Goal: Navigation & Orientation: Find specific page/section

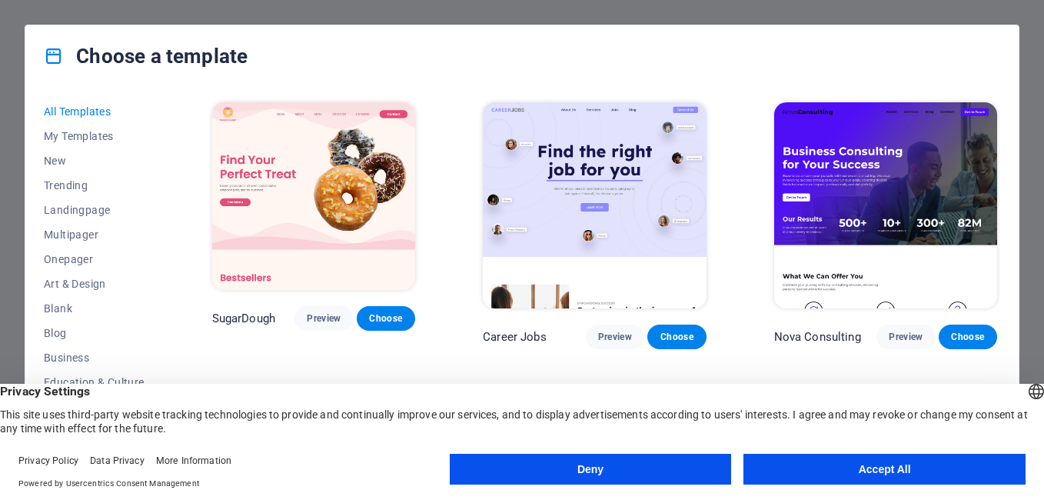
click at [835, 468] on button "Accept All" at bounding box center [885, 469] width 282 height 31
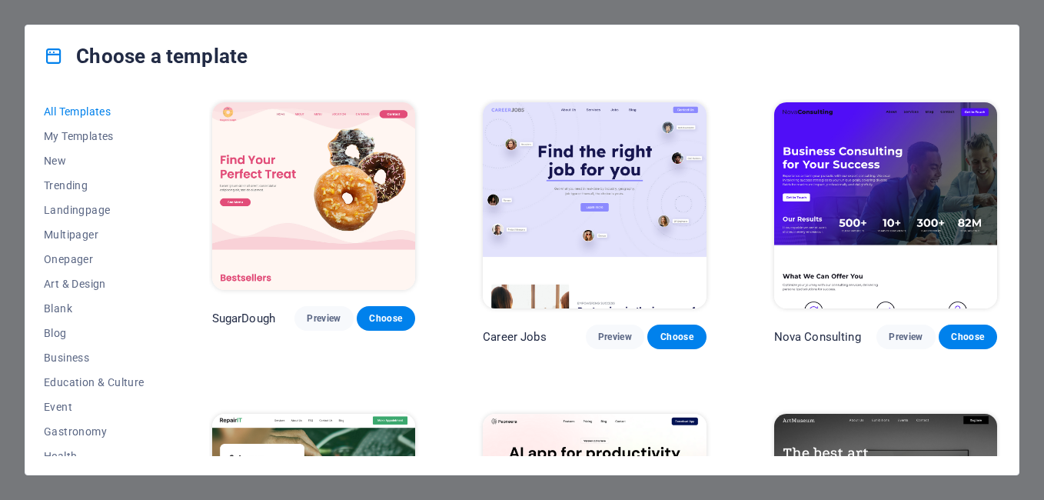
drag, startPoint x: 1000, startPoint y: 107, endPoint x: 1003, endPoint y: 93, distance: 14.0
click at [1003, 93] on div "All Templates My Templates New Trending Landingpage Multipager Onepager Art & D…" at bounding box center [522, 281] width 994 height 388
drag, startPoint x: 161, startPoint y: 280, endPoint x: 158, endPoint y: 311, distance: 30.9
click at [158, 311] on div "All Templates My Templates New Trending Landingpage Multipager Onepager Art & D…" at bounding box center [103, 277] width 119 height 357
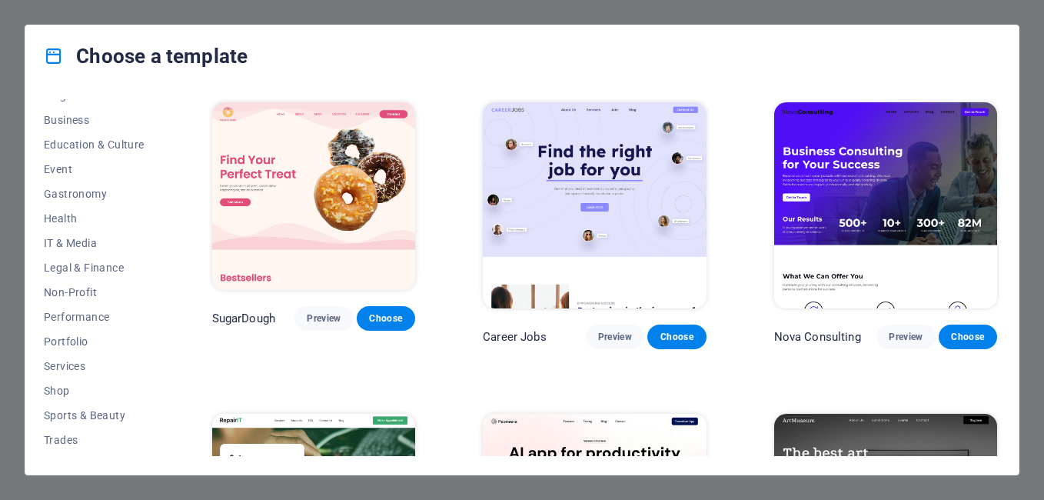
scroll to position [246, 0]
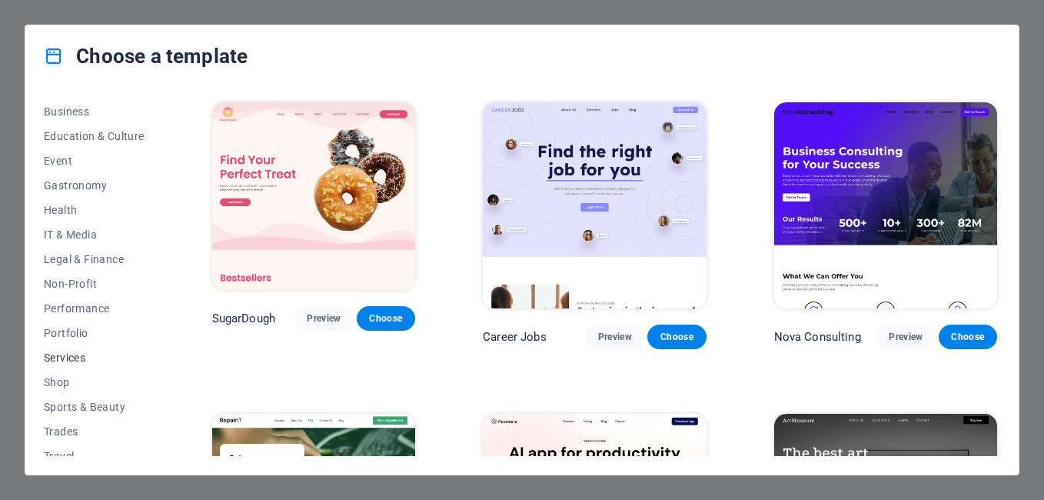
click at [59, 359] on span "Services" at bounding box center [94, 357] width 101 height 12
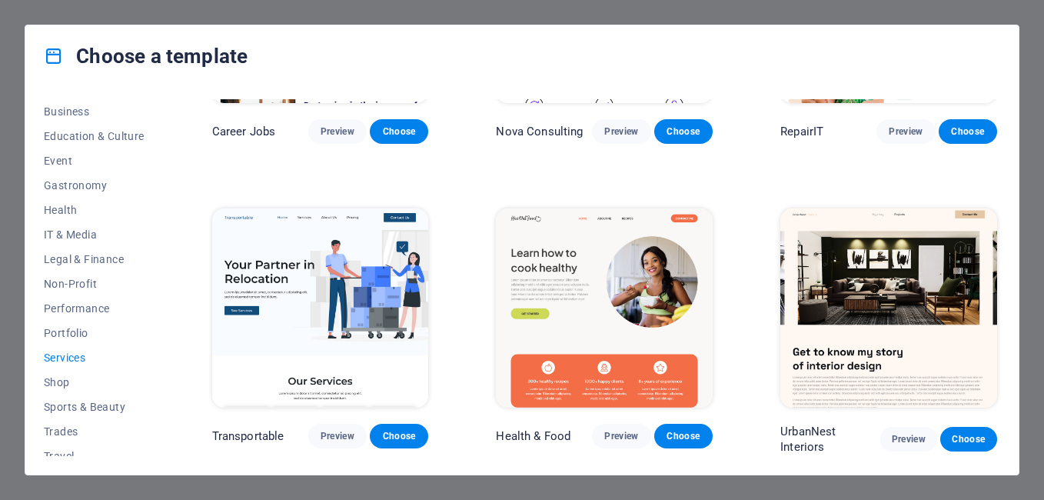
scroll to position [0, 0]
